Goal: Task Accomplishment & Management: Manage account settings

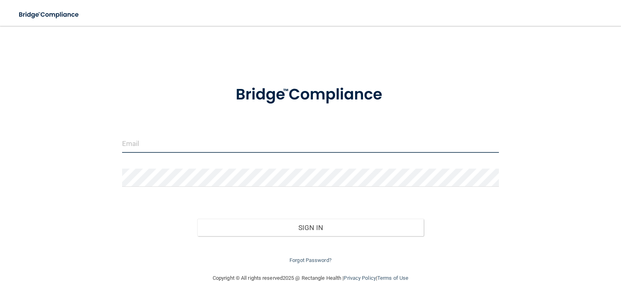
click at [173, 139] on input "email" at bounding box center [310, 144] width 377 height 18
click at [235, 143] on input "[EMAIL_ADDRESS][DOMAIN_NAME]" at bounding box center [310, 144] width 377 height 18
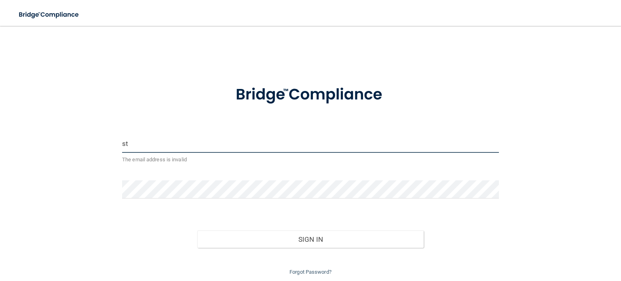
type input "s"
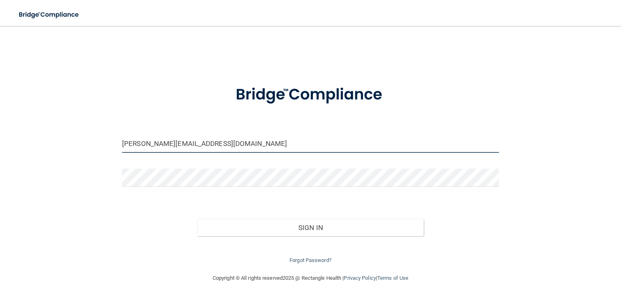
type input "[PERSON_NAME][EMAIL_ADDRESS][DOMAIN_NAME]"
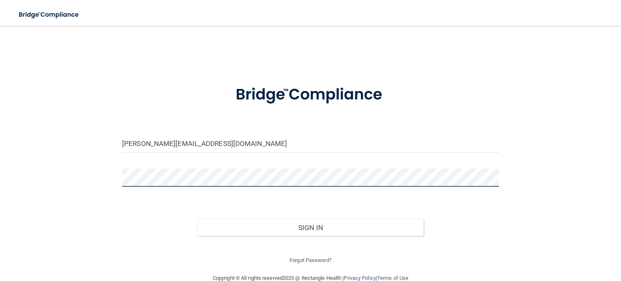
click at [197, 219] on button "Sign In" at bounding box center [310, 228] width 226 height 18
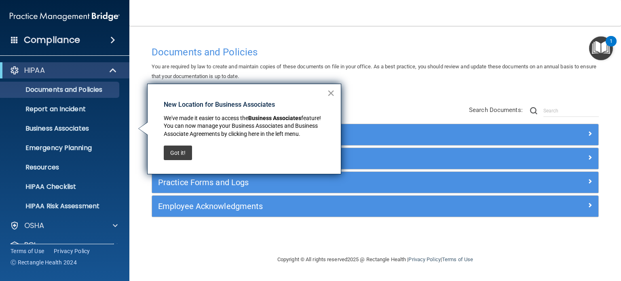
click at [330, 93] on button "×" at bounding box center [331, 92] width 8 height 13
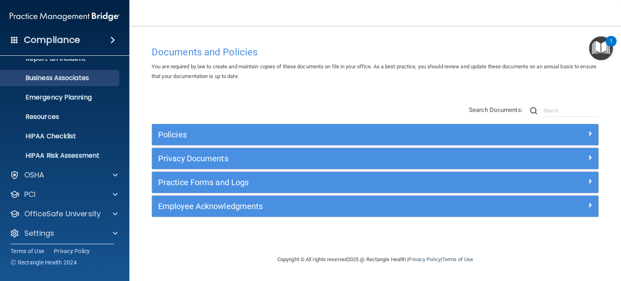
scroll to position [54, 0]
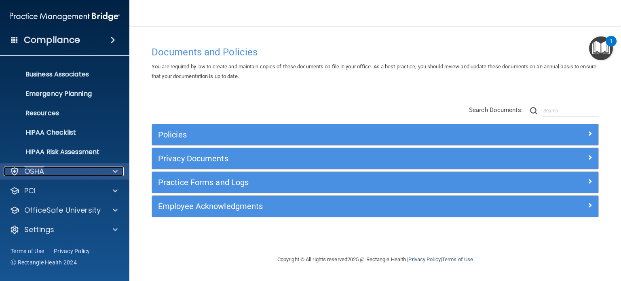
click at [115, 175] on span at bounding box center [115, 171] width 5 height 10
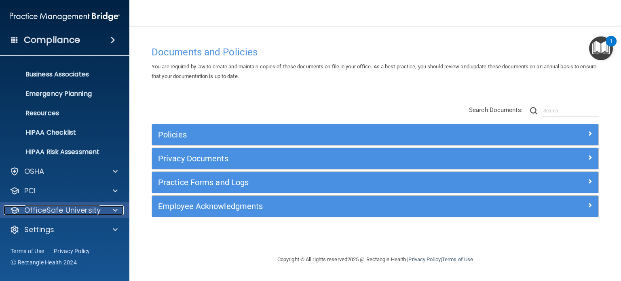
click at [114, 211] on span at bounding box center [115, 210] width 5 height 10
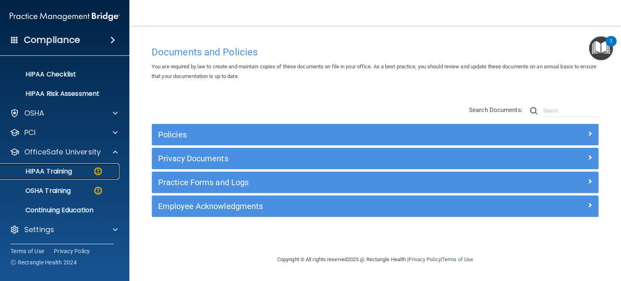
click at [90, 166] on link "HIPAA Training" at bounding box center [55, 171] width 127 height 16
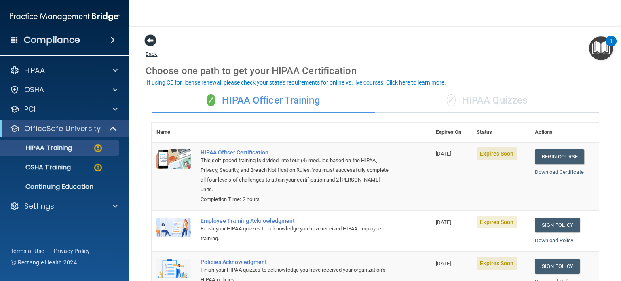
click at [151, 38] on span at bounding box center [150, 40] width 12 height 12
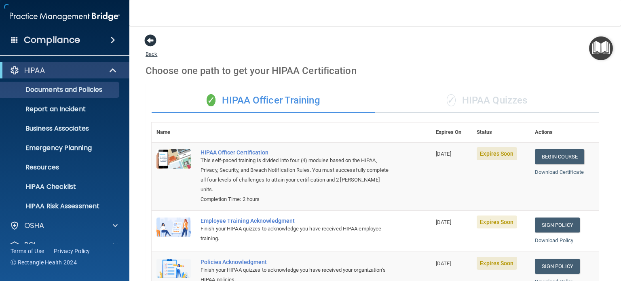
click at [151, 38] on span at bounding box center [150, 40] width 12 height 12
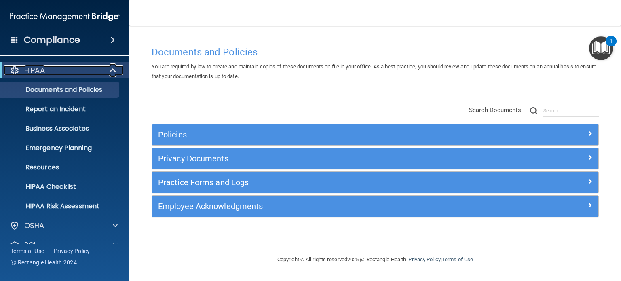
click at [113, 73] on span at bounding box center [113, 70] width 7 height 10
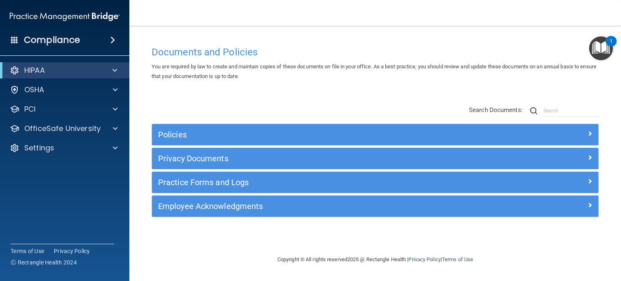
click at [111, 46] on div "Compliance" at bounding box center [64, 40] width 129 height 18
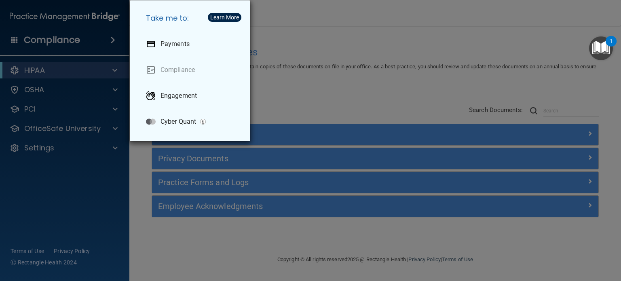
click at [111, 46] on div "Take me to: Payments Compliance Engagement Cyber Quant" at bounding box center [310, 140] width 621 height 281
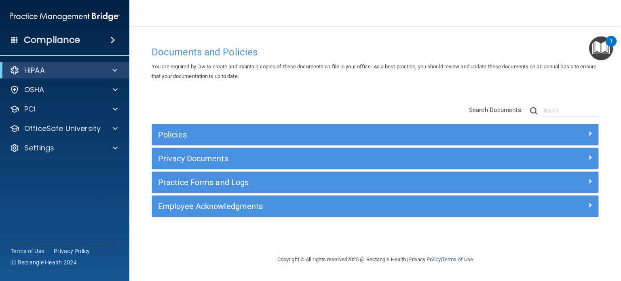
click at [114, 42] on span at bounding box center [112, 40] width 5 height 10
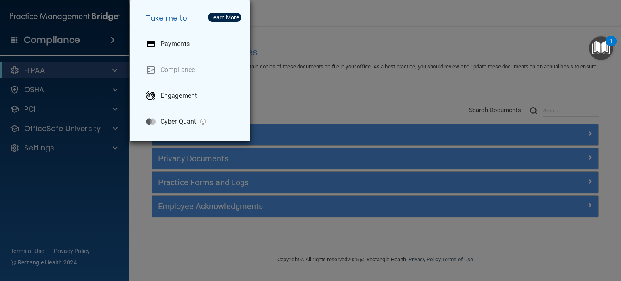
click at [311, 4] on div "Take me to: Payments Compliance Engagement Cyber Quant" at bounding box center [310, 140] width 621 height 281
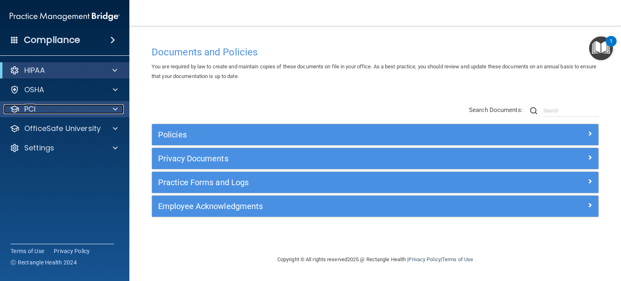
click at [114, 111] on span at bounding box center [115, 109] width 5 height 10
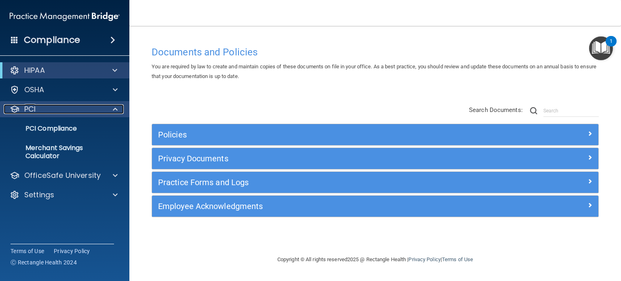
click at [114, 111] on span at bounding box center [115, 109] width 5 height 10
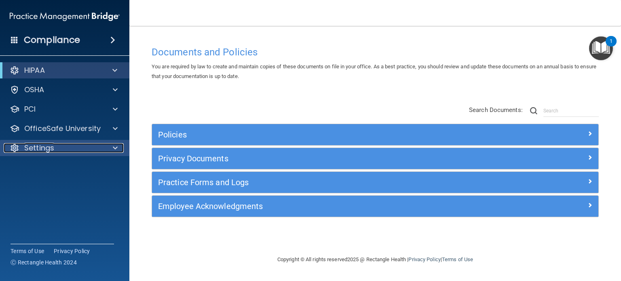
click at [113, 152] on span at bounding box center [115, 148] width 5 height 10
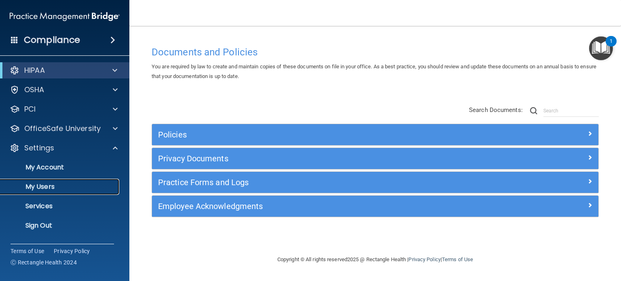
click at [48, 183] on p "My Users" at bounding box center [60, 187] width 110 height 8
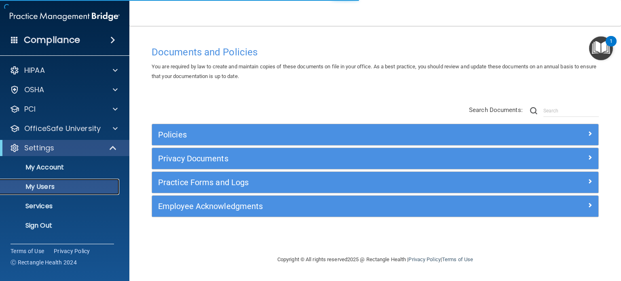
select select "20"
